Goal: Task Accomplishment & Management: Complete application form

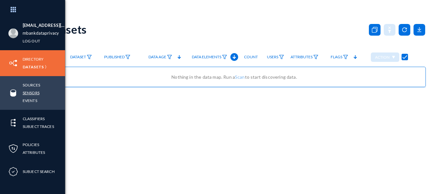
click at [30, 92] on link "Sensors" at bounding box center [31, 92] width 17 height 7
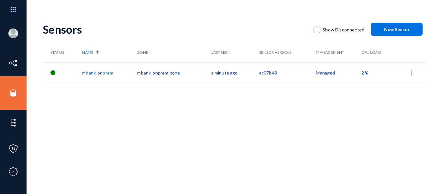
click at [401, 30] on span "New Sensor" at bounding box center [397, 30] width 26 height 6
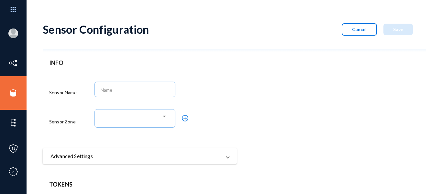
click at [349, 28] on button "Cancel" at bounding box center [359, 29] width 35 height 12
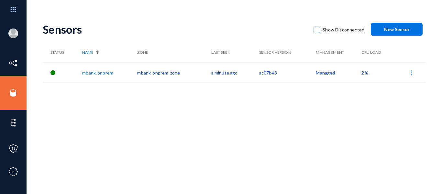
click at [386, 31] on span "New Sensor" at bounding box center [397, 30] width 26 height 6
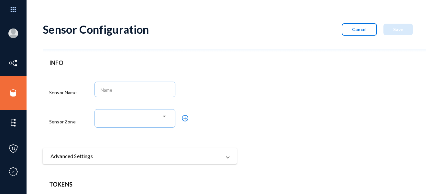
click at [361, 28] on span "Cancel" at bounding box center [359, 30] width 15 height 6
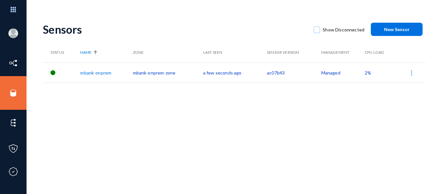
click at [404, 29] on span "New Sensor" at bounding box center [397, 30] width 26 height 6
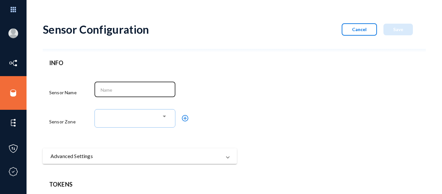
click at [133, 91] on input at bounding box center [137, 90] width 72 height 6
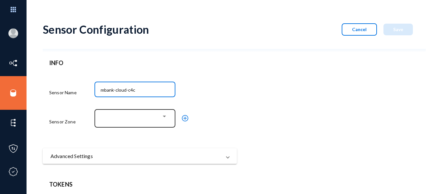
type input "mbank-cloud-c4c"
click at [166, 116] on div at bounding box center [164, 117] width 3 height 2
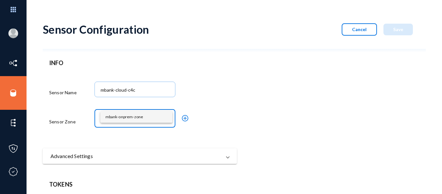
click at [209, 95] on div at bounding box center [221, 97] width 442 height 194
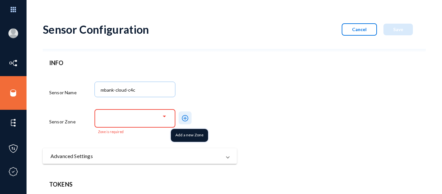
click at [186, 119] on mat-icon "add_circle_outline" at bounding box center [185, 118] width 8 height 8
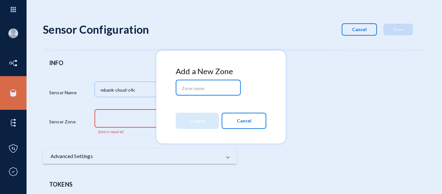
paste input "mbank-cloud-c4c"
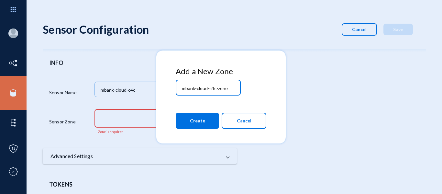
type input "mbank-cloud-c4c-zone"
click at [198, 120] on span "Create" at bounding box center [197, 121] width 15 height 12
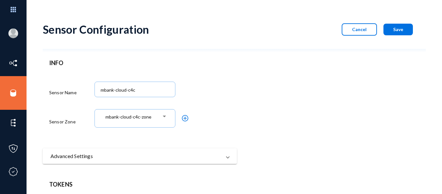
click at [400, 28] on span "Save" at bounding box center [398, 30] width 10 height 6
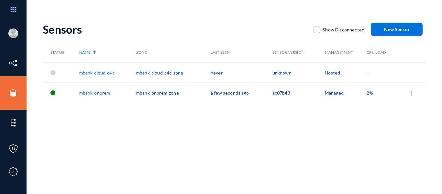
click at [97, 73] on link "mbank-cloud-c4c" at bounding box center [96, 73] width 35 height 6
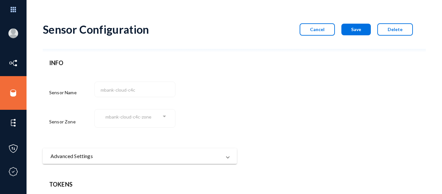
scroll to position [61, 0]
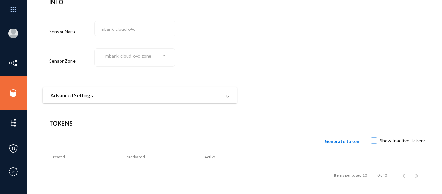
click at [344, 141] on span "Generate token" at bounding box center [342, 141] width 35 height 6
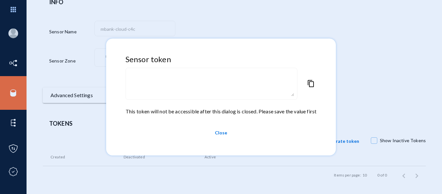
type textarea "eyJuYW1lIjoibWJhbmstY2xvdWQtYzRjIiwib3JnIjoibWJhbmtkYXRhcHJpdmFjeSIsInpvbmUiOiJ…"
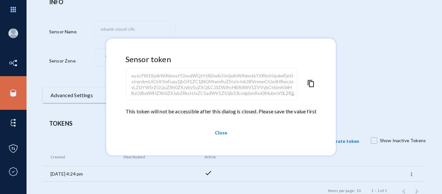
click at [311, 84] on span "content_copy" at bounding box center [311, 94] width 8 height 28
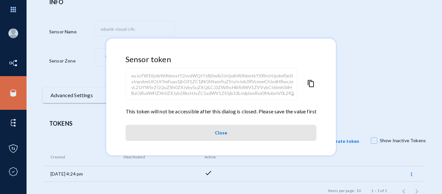
click at [219, 131] on span "Close" at bounding box center [221, 133] width 12 height 12
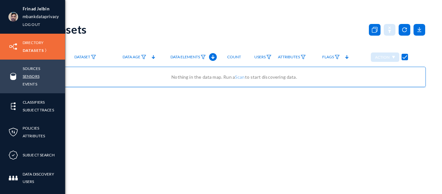
click at [31, 76] on link "Sensors" at bounding box center [31, 76] width 17 height 7
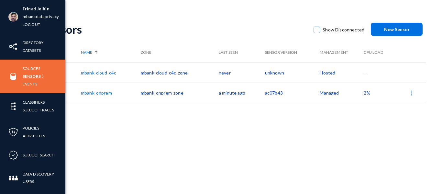
click at [33, 73] on link "Sensors" at bounding box center [32, 76] width 18 height 7
click at [32, 66] on link "Sources" at bounding box center [31, 68] width 17 height 7
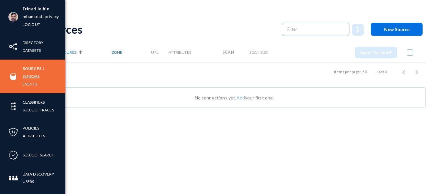
click at [31, 74] on link "Sensors" at bounding box center [31, 76] width 17 height 7
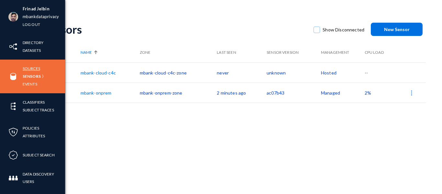
click at [29, 68] on link "Sources" at bounding box center [31, 68] width 17 height 7
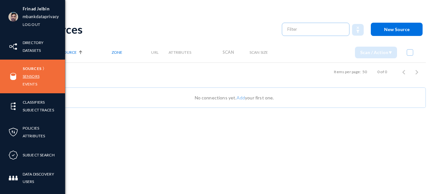
click at [34, 76] on link "Sensors" at bounding box center [31, 76] width 17 height 7
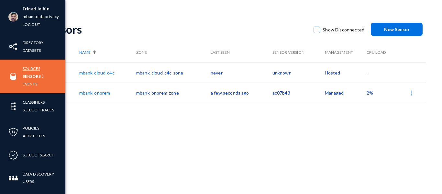
click at [33, 67] on link "Sources" at bounding box center [31, 68] width 17 height 7
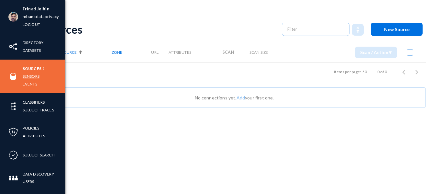
click at [33, 73] on link "Sensors" at bounding box center [31, 76] width 17 height 7
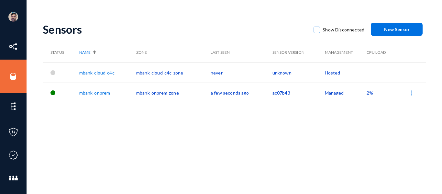
click at [93, 70] on link "mbank-cloud-c4c" at bounding box center [96, 73] width 35 height 6
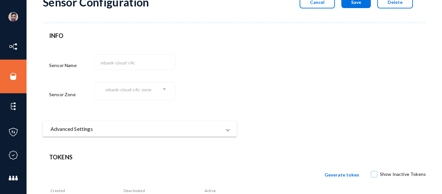
scroll to position [27, 0]
click at [147, 129] on mat-panel-title "Advanced Settings" at bounding box center [136, 130] width 171 height 8
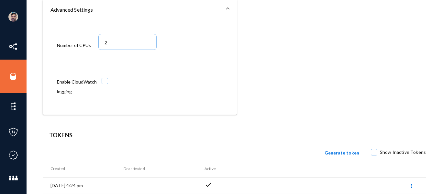
scroll to position [159, 0]
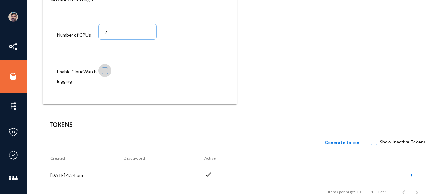
click at [105, 70] on span at bounding box center [105, 70] width 6 height 6
click at [105, 74] on input "checkbox" at bounding box center [105, 74] width 1 height 1
checkbox input "true"
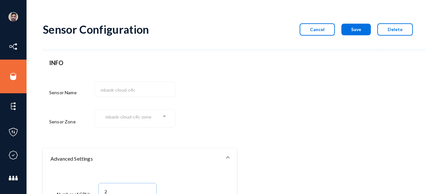
click at [351, 29] on span "Save" at bounding box center [356, 30] width 10 height 6
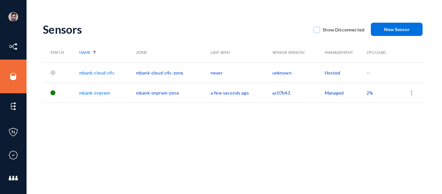
click at [218, 135] on div "Sensors Show Disconnected New Sensor Status Name Zone Last Seen Sensor Version …" at bounding box center [234, 113] width 383 height 194
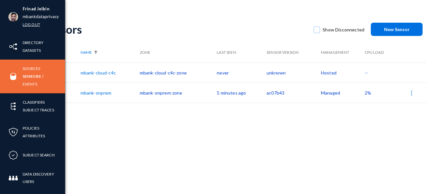
click at [34, 24] on link "Log out" at bounding box center [31, 24] width 17 height 7
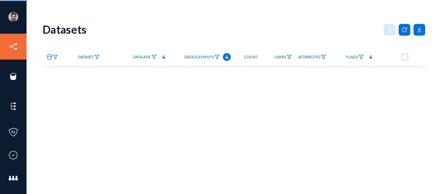
checkbox input "true"
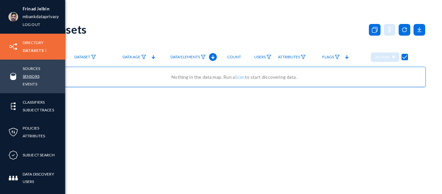
click at [30, 76] on link "Sensors" at bounding box center [31, 76] width 17 height 7
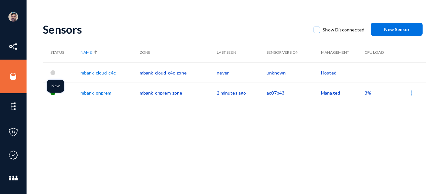
click at [53, 72] on div at bounding box center [53, 72] width 5 height 5
click at [365, 73] on td "--" at bounding box center [379, 72] width 29 height 20
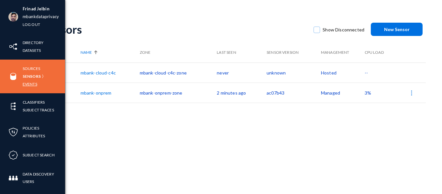
click at [30, 83] on link "Events" at bounding box center [30, 83] width 15 height 7
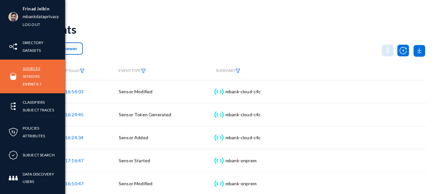
click at [33, 69] on link "Sources" at bounding box center [31, 68] width 17 height 7
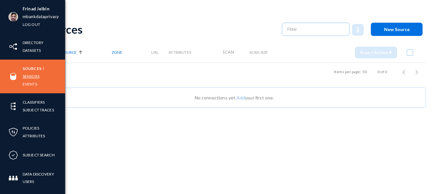
click at [31, 75] on link "Sensors" at bounding box center [31, 76] width 17 height 7
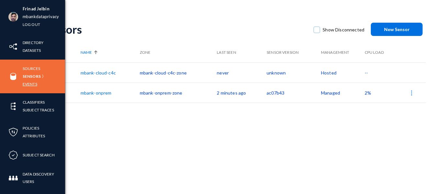
click at [27, 82] on link "Events" at bounding box center [30, 83] width 15 height 7
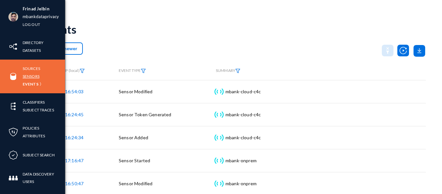
click at [28, 74] on link "Sensors" at bounding box center [31, 76] width 17 height 7
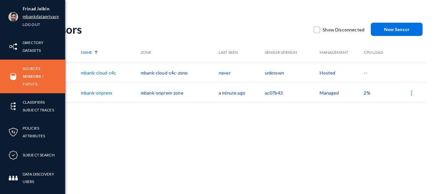
click at [37, 17] on link "mbankdataprivacy" at bounding box center [41, 16] width 36 height 7
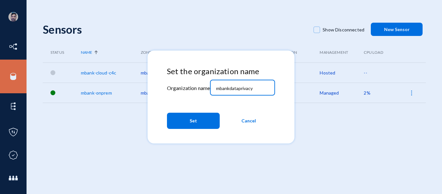
drag, startPoint x: 255, startPoint y: 89, endPoint x: 204, endPoint y: 88, distance: 51.8
click at [204, 88] on div "Set the organization name Organization name mbankdataprivacy Set Cancel" at bounding box center [221, 99] width 108 height 65
type input "bhm"
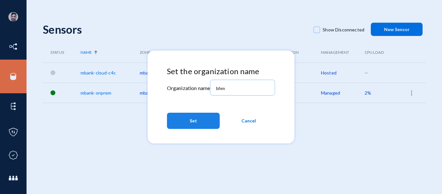
click at [193, 123] on span "Set" at bounding box center [193, 121] width 7 height 12
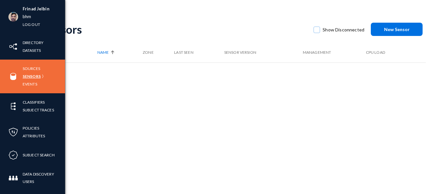
click at [28, 76] on link "Sensors" at bounding box center [32, 76] width 18 height 7
click at [27, 16] on link "bhm" at bounding box center [27, 16] width 8 height 7
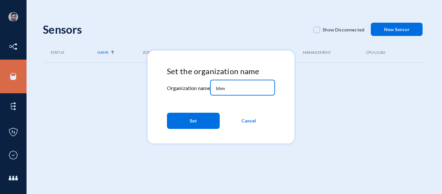
click at [234, 87] on input "bhm" at bounding box center [244, 88] width 56 height 6
type input "b"
type input "russel"
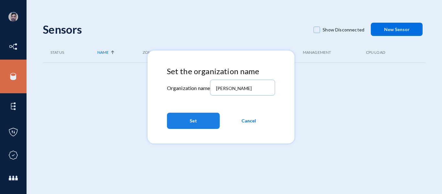
click at [187, 121] on button "Set" at bounding box center [193, 121] width 53 height 16
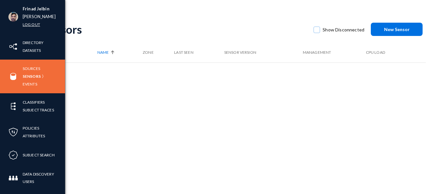
click at [35, 22] on link "Log out" at bounding box center [31, 24] width 17 height 7
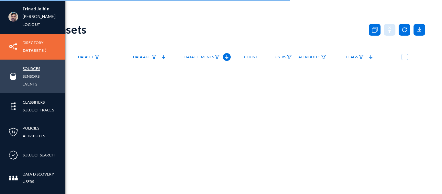
click at [31, 68] on link "Sources" at bounding box center [31, 68] width 17 height 7
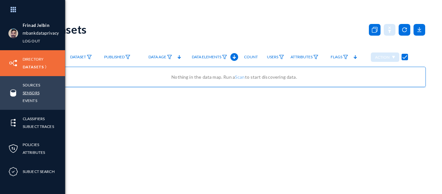
click at [32, 91] on link "Sensors" at bounding box center [31, 92] width 17 height 7
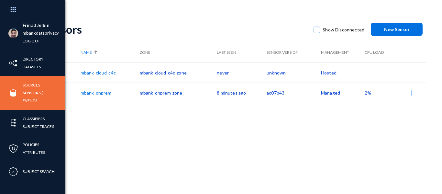
click at [32, 85] on link "Sources" at bounding box center [31, 84] width 17 height 7
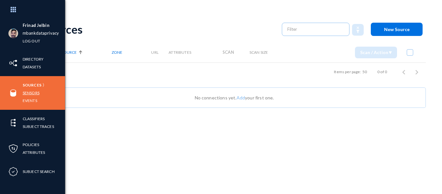
click at [31, 92] on link "Sensors" at bounding box center [31, 92] width 17 height 7
